Goal: Information Seeking & Learning: Learn about a topic

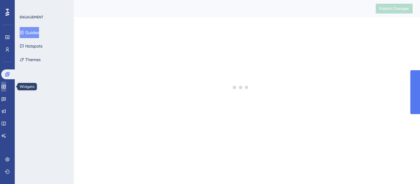
click at [6, 86] on link at bounding box center [3, 87] width 5 height 10
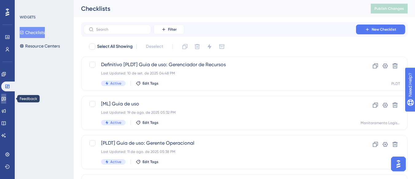
click at [6, 102] on link at bounding box center [3, 99] width 5 height 10
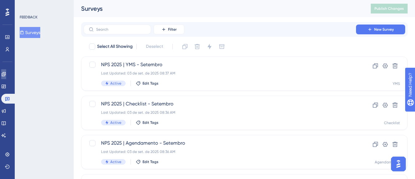
click at [6, 75] on icon at bounding box center [3, 74] width 5 height 5
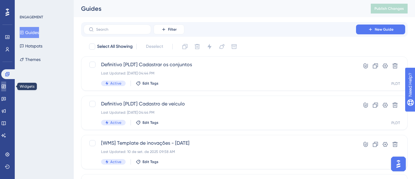
click at [6, 85] on icon at bounding box center [4, 87] width 4 height 4
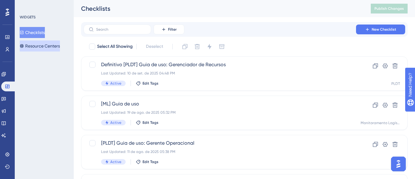
click at [49, 47] on button "Resource Centers" at bounding box center [40, 46] width 40 height 11
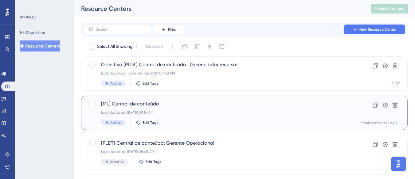
click at [192, 111] on div "Last Updated: [DATE] 09:14 AM" at bounding box center [219, 112] width 237 height 5
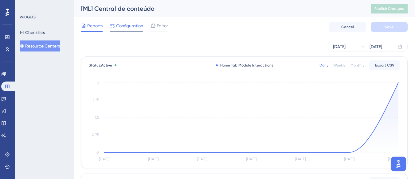
click at [136, 24] on span "Configuration" at bounding box center [129, 25] width 27 height 7
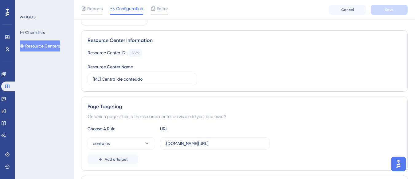
scroll to position [31, 0]
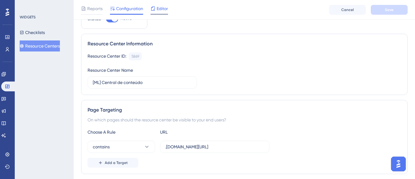
click at [163, 9] on span "Editor" at bounding box center [162, 8] width 11 height 7
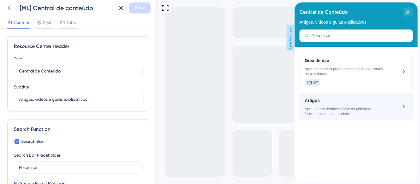
click at [331, 108] on span "Aprenda em detalhes sobre as principais funcionalidades do produto." at bounding box center [345, 112] width 82 height 10
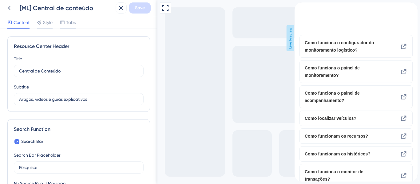
click at [299, 7] on icon "back to header" at bounding box center [296, 4] width 5 height 5
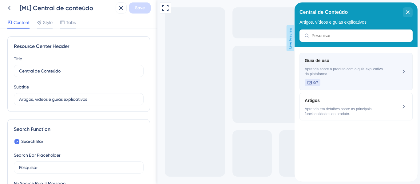
click at [370, 62] on span "Guia de uso" at bounding box center [345, 60] width 82 height 7
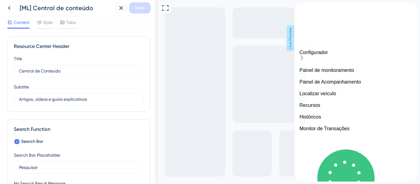
click at [366, 61] on div "Configurador" at bounding box center [355, 53] width 113 height 18
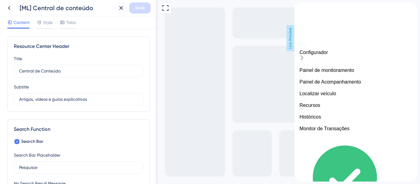
click at [343, 61] on div "Configurador" at bounding box center [355, 53] width 113 height 18
